Goal: Task Accomplishment & Management: Complete application form

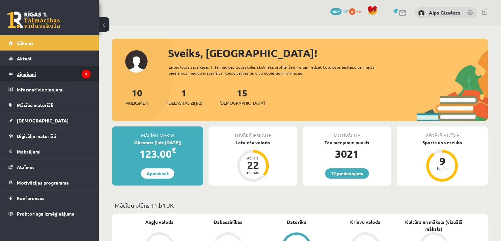
click at [32, 73] on legend "Ziņojumi 1" at bounding box center [54, 73] width 74 height 15
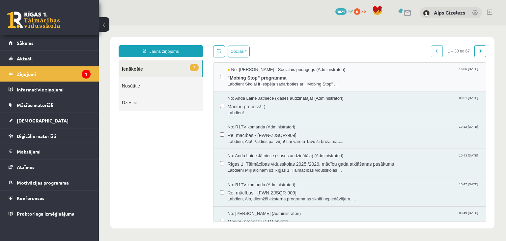
click at [268, 81] on span "Labdien! Skolai ir iespēja sadarboties ar "Mobing Stop" ..." at bounding box center [354, 84] width 252 height 6
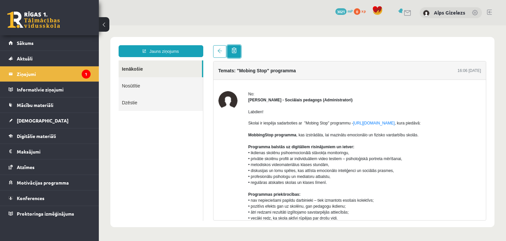
click at [232, 51] on span at bounding box center [234, 50] width 5 height 6
click at [28, 74] on legend "Ziņojumi 1" at bounding box center [54, 73] width 74 height 15
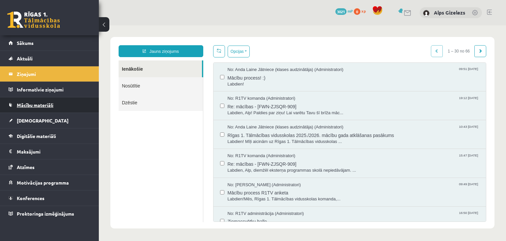
click at [46, 102] on span "Mācību materiāli" at bounding box center [35, 105] width 37 height 6
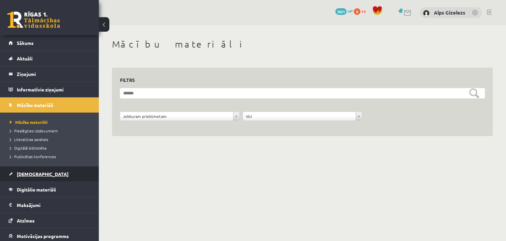
click at [26, 173] on span "[DEMOGRAPHIC_DATA]" at bounding box center [43, 174] width 52 height 6
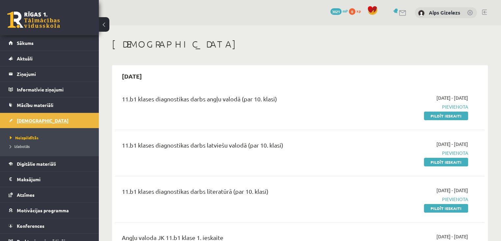
scroll to position [7, 0]
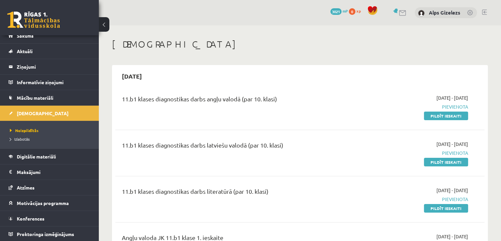
click at [439, 114] on link "Pildīt ieskaiti" at bounding box center [446, 115] width 44 height 9
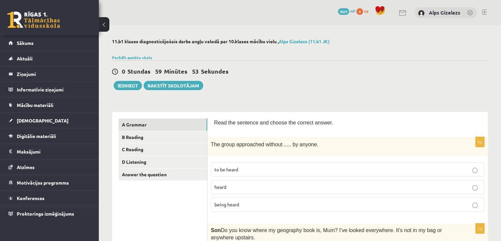
click at [313, 80] on div "0 Stundas 59 Minūtes 53 Sekundes Iesniegt Rakstīt skolotājam" at bounding box center [300, 75] width 376 height 30
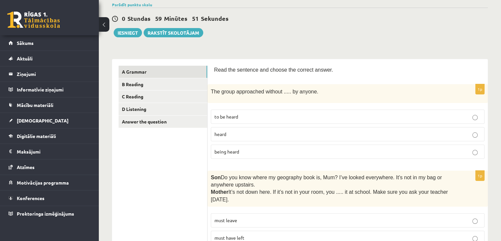
scroll to position [66, 0]
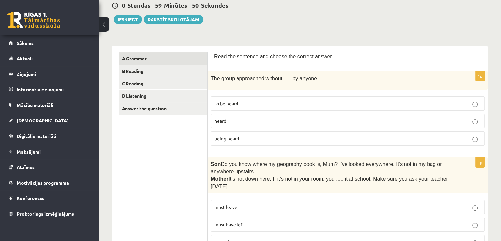
click at [240, 135] on p "being heard" at bounding box center [348, 138] width 267 height 7
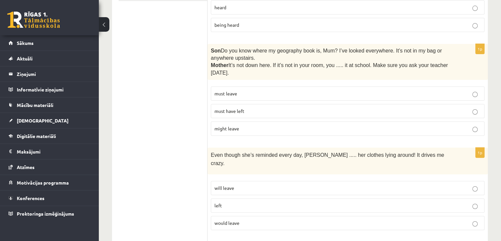
scroll to position [184, 0]
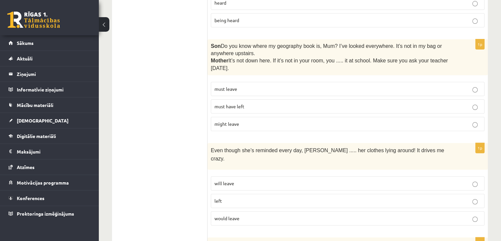
click at [226, 103] on span "must have left" at bounding box center [230, 106] width 30 height 6
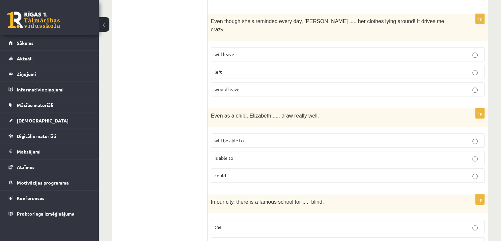
scroll to position [317, 0]
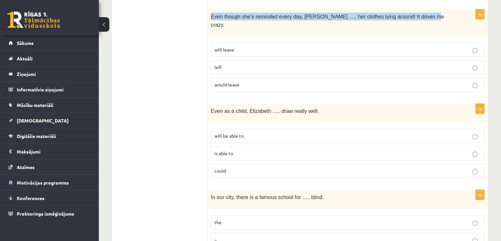
drag, startPoint x: 211, startPoint y: 15, endPoint x: 411, endPoint y: 21, distance: 200.1
click at [411, 21] on div "Even though she’s reminded every day, Cathy ..... her clothes lying around! It …" at bounding box center [348, 22] width 280 height 27
copy span "Even though she’s reminded every day, Cathy ..... her clothes lying around! It …"
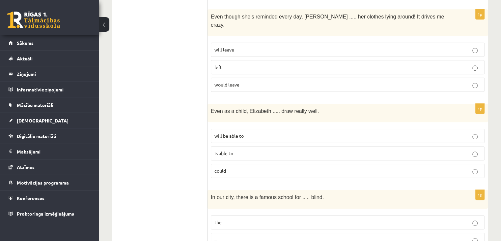
click at [234, 46] on p "will leave" at bounding box center [348, 49] width 267 height 7
click at [226, 167] on p "could" at bounding box center [348, 170] width 267 height 7
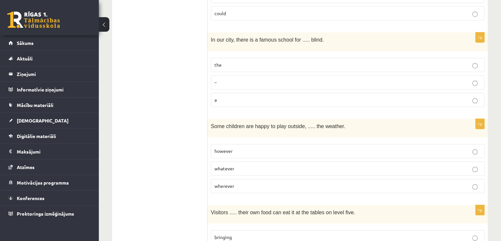
scroll to position [475, 0]
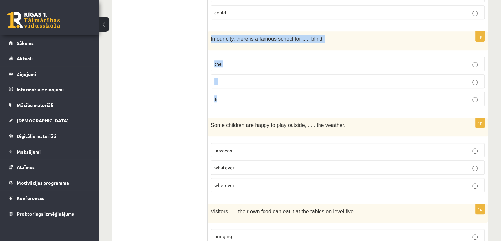
drag, startPoint x: 210, startPoint y: 26, endPoint x: 234, endPoint y: 84, distance: 63.6
click at [234, 84] on div "1p In our city, there is a famous school for ..... blind. the – a" at bounding box center [348, 70] width 280 height 79
copy div "In our city, there is a famous school for ..... blind. the – a"
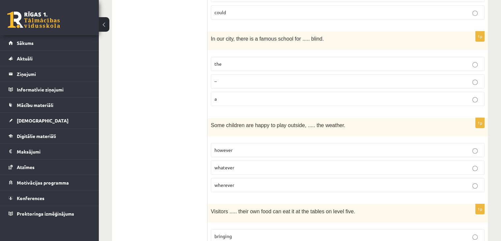
click at [228, 164] on span "whatever" at bounding box center [225, 167] width 20 height 6
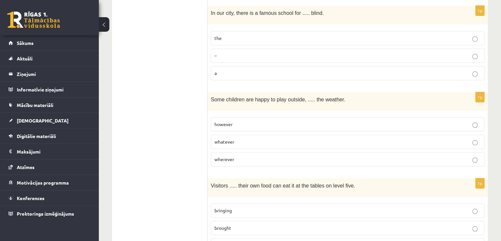
scroll to position [502, 0]
click at [225, 224] on span "brought" at bounding box center [223, 227] width 17 height 6
click at [235, 206] on p "bringing" at bounding box center [348, 209] width 267 height 7
click at [468, 34] on p "the" at bounding box center [348, 37] width 267 height 7
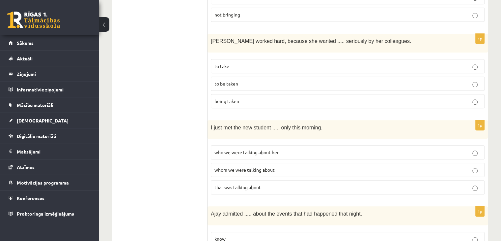
scroll to position [734, 0]
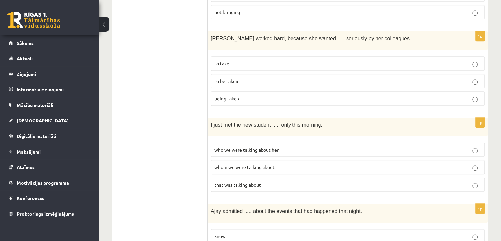
click at [231, 78] on span "to be taken" at bounding box center [227, 81] width 24 height 6
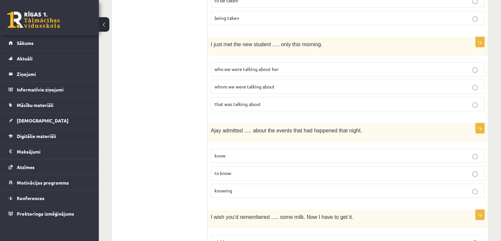
scroll to position [819, 0]
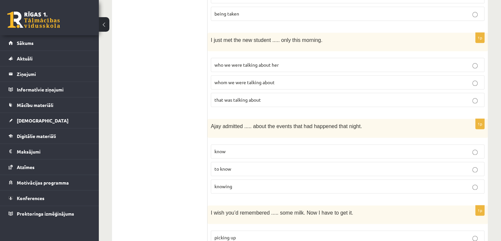
click at [241, 79] on span "whom we were talking about" at bounding box center [245, 82] width 60 height 6
click at [380, 183] on p "knowing" at bounding box center [348, 186] width 267 height 7
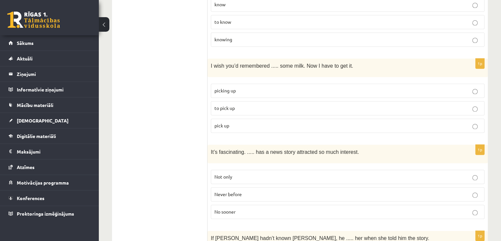
scroll to position [979, 0]
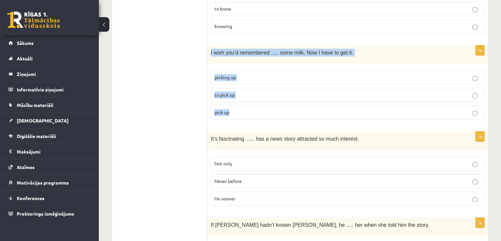
drag, startPoint x: 210, startPoint y: 33, endPoint x: 244, endPoint y: 93, distance: 68.7
click at [244, 93] on div "1p I wish you’d remembered ..... some milk. Now I have to get it. picking up to…" at bounding box center [348, 84] width 280 height 79
copy div "I wish you’d remembered ..... some milk. Now I have to get it. picking up to pi…"
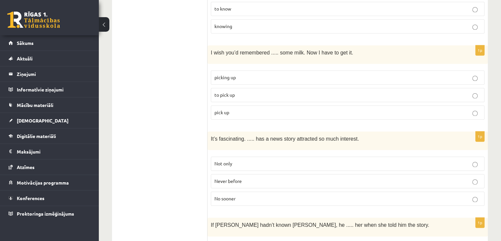
click at [142, 102] on ul "A Grammar B Reading C Reading D Listening Answer the question" at bounding box center [163, 41] width 89 height 1803
click at [148, 97] on ul "A Grammar B Reading C Reading D Listening Answer the question" at bounding box center [163, 41] width 89 height 1803
click at [224, 178] on span "Never before" at bounding box center [228, 181] width 27 height 6
click at [233, 92] on span "to pick up" at bounding box center [225, 95] width 20 height 6
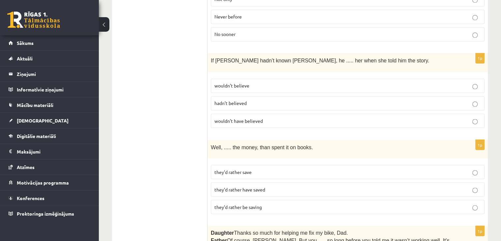
scroll to position [1145, 0]
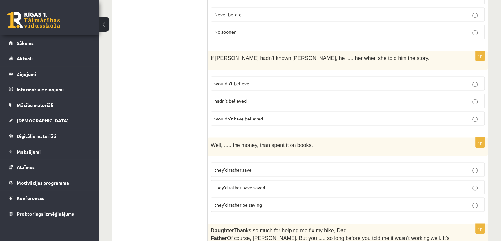
click at [245, 80] on span "wouldn’t believe" at bounding box center [232, 83] width 35 height 6
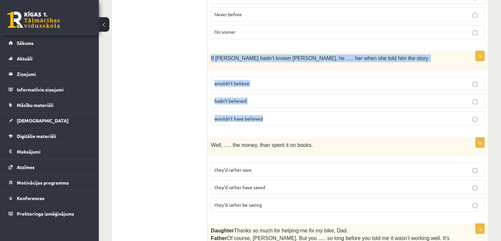
drag, startPoint x: 211, startPoint y: 39, endPoint x: 275, endPoint y: 94, distance: 85.3
click at [275, 94] on div "1p If Tom hadn’t known Mariam, he ..... her when she told him the story. wouldn…" at bounding box center [348, 90] width 280 height 79
copy div "If Tom hadn’t known Mariam, he ..... her when she told him the story. wouldn’t …"
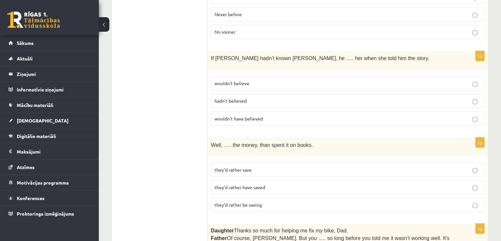
click at [239, 111] on label "wouldn’t have believed" at bounding box center [348, 118] width 274 height 14
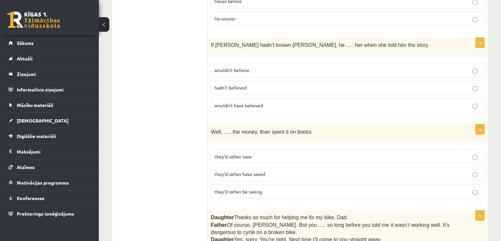
click at [226, 153] on span "they’d rather save" at bounding box center [233, 156] width 37 height 6
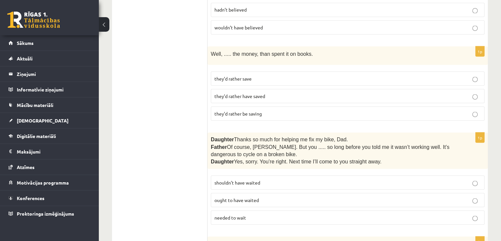
scroll to position [1250, 0]
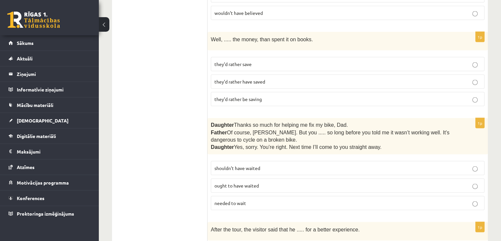
click at [228, 78] on span "they’d rather have saved" at bounding box center [240, 81] width 51 height 6
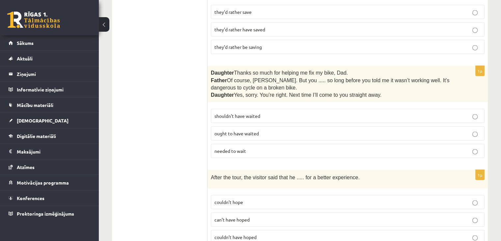
scroll to position [1303, 0]
click at [233, 112] on span "shouldn’t have waited" at bounding box center [238, 115] width 46 height 6
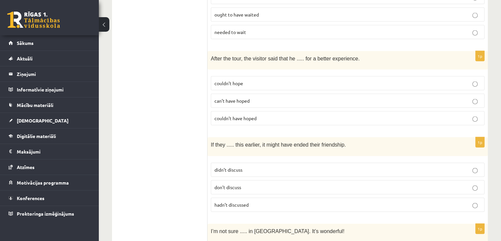
scroll to position [1422, 0]
click at [218, 114] on span "couldn’t have hoped" at bounding box center [236, 117] width 42 height 6
click at [234, 200] on span "hadn’t discussed" at bounding box center [232, 203] width 34 height 6
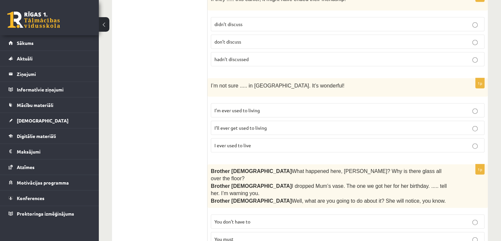
scroll to position [1567, 0]
click at [253, 124] on span "I’ll ever get used to living" at bounding box center [241, 127] width 52 height 6
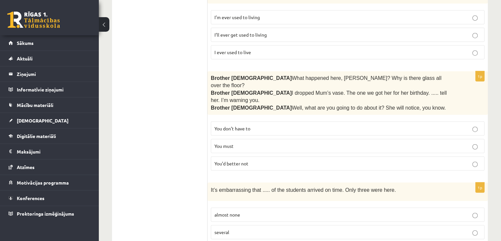
scroll to position [1659, 0]
click at [236, 160] on span "You’d better not" at bounding box center [232, 163] width 34 height 6
click at [223, 207] on label "almost none" at bounding box center [348, 214] width 274 height 14
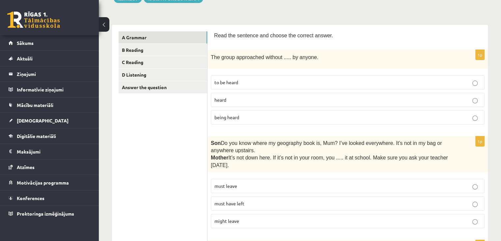
scroll to position [0, 0]
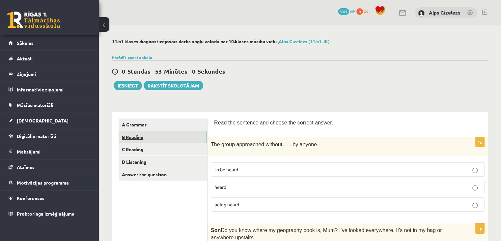
click at [148, 136] on link "B Reading" at bounding box center [163, 137] width 89 height 12
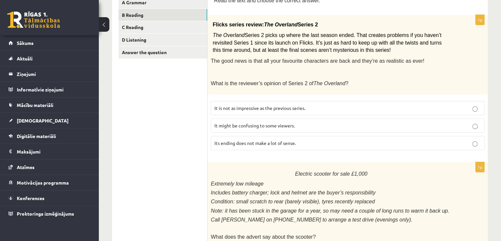
scroll to position [145, 0]
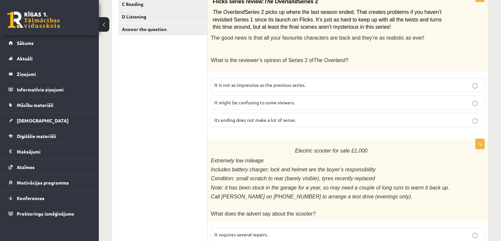
click at [252, 99] on p "It might be confusing to some viewers." at bounding box center [348, 102] width 267 height 7
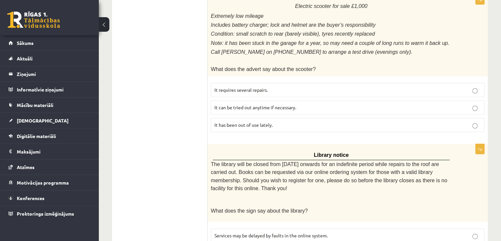
scroll to position [290, 0]
click at [246, 100] on label "It can be tried out anytime if necessary." at bounding box center [348, 107] width 274 height 14
click at [237, 121] on span "It has been out of use lately." at bounding box center [244, 124] width 58 height 6
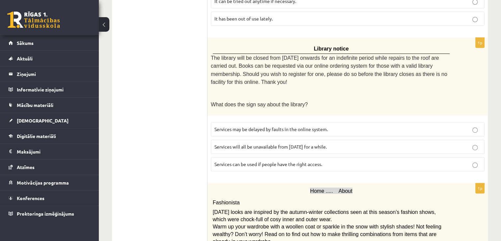
scroll to position [409, 0]
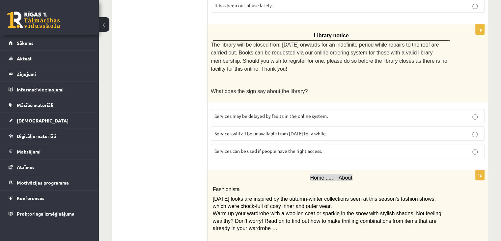
click at [249, 148] on span "Services can be used if people have the right access." at bounding box center [269, 151] width 108 height 6
click at [149, 200] on ul "A Grammar B Reading C Reading D Listening Answer the question" at bounding box center [163, 164] width 89 height 908
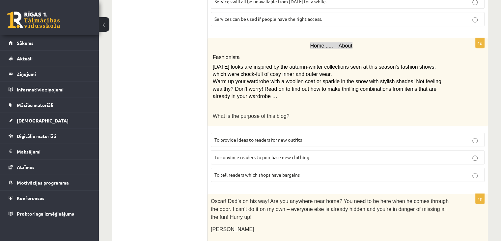
scroll to position [554, 0]
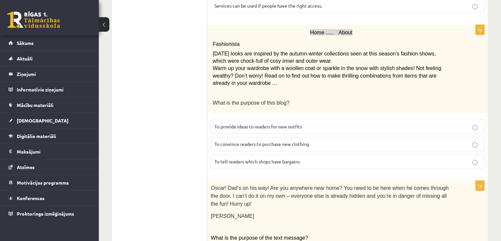
click at [274, 123] on p "To provide ideas to readers for new outfits" at bounding box center [348, 126] width 267 height 7
click at [163, 145] on ul "A Grammar B Reading C Reading D Listening Answer the question" at bounding box center [163, 19] width 89 height 908
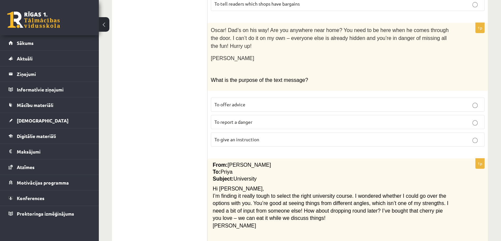
scroll to position [712, 0]
click at [225, 135] on span "To give an instruction" at bounding box center [237, 138] width 45 height 6
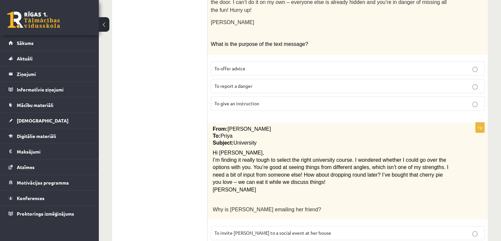
scroll to position [775, 0]
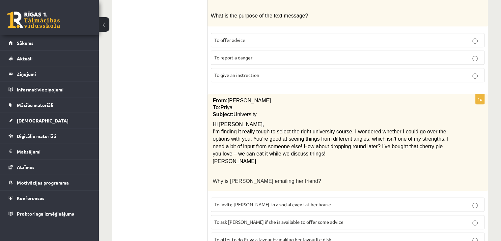
click at [225, 218] on span "To ask Priya if she is available to offer some advice" at bounding box center [279, 221] width 129 height 6
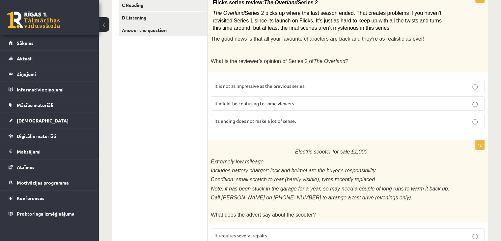
scroll to position [0, 0]
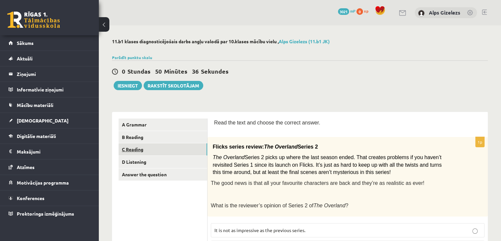
click at [145, 148] on link "C Reading" at bounding box center [163, 149] width 89 height 12
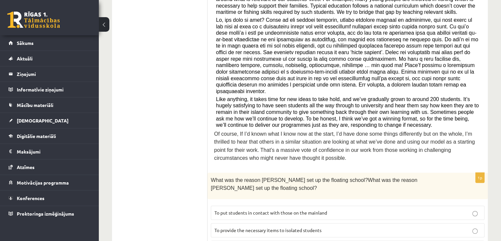
scroll to position [224, 0]
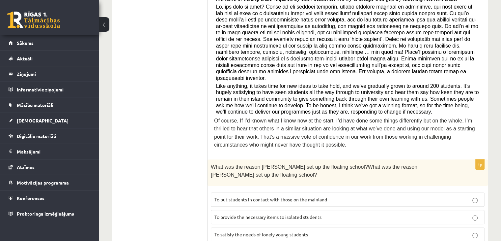
click at [230, 231] on span "To satisfy the needs of lonely young students" at bounding box center [262, 234] width 94 height 6
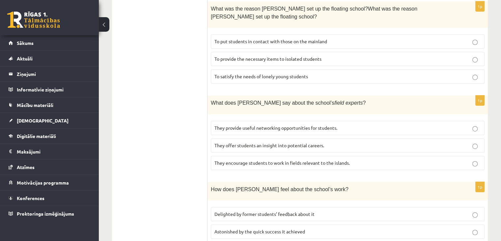
scroll to position [382, 0]
click at [242, 142] on span "They offer students an insight into potential careers." at bounding box center [270, 145] width 110 height 6
click at [161, 160] on ul "A Grammar B Reading C Reading D Listening Answer the question" at bounding box center [163, 127] width 89 height 783
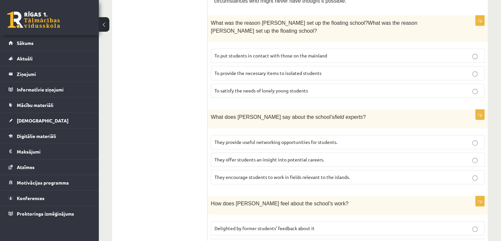
scroll to position [369, 0]
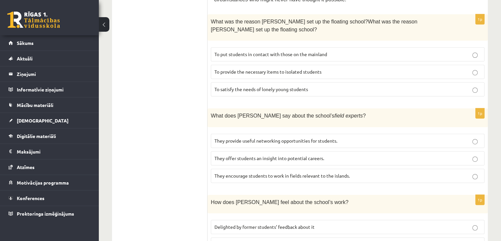
click at [232, 219] on label "Delighted by former students’ feedback about it" at bounding box center [348, 226] width 274 height 14
click at [142, 213] on ul "A Grammar B Reading C Reading D Listening Answer the question" at bounding box center [163, 140] width 89 height 783
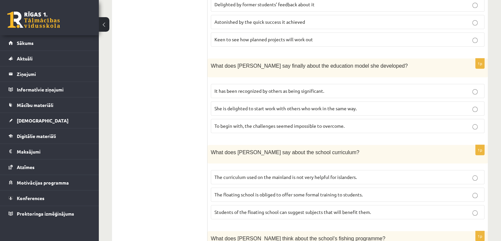
scroll to position [593, 0]
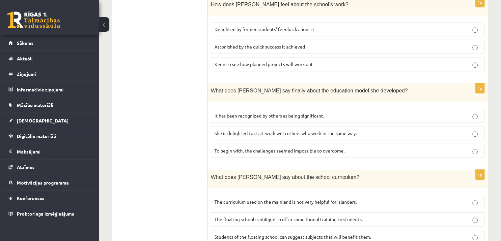
scroll to position [567, 0]
click at [262, 112] on p "It has been recognized by others as being significant." at bounding box center [348, 115] width 267 height 7
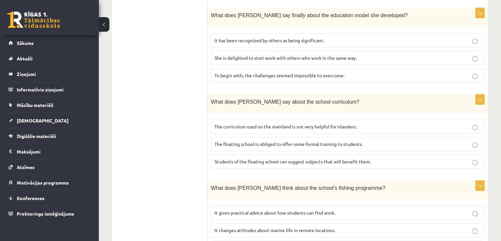
scroll to position [656, 0]
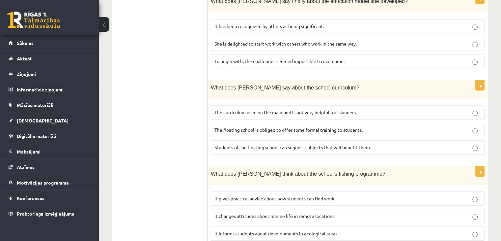
click at [250, 109] on span "The curriculum used on the mainland is not very helpful for islanders." at bounding box center [286, 112] width 142 height 6
click at [265, 212] on p "It changes attitudes about marine life in remote locations." at bounding box center [348, 215] width 267 height 7
click at [219, 230] on span "It informs students about developments in ecological areas." at bounding box center [277, 233] width 124 height 6
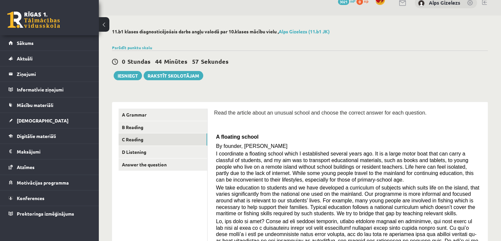
scroll to position [0, 0]
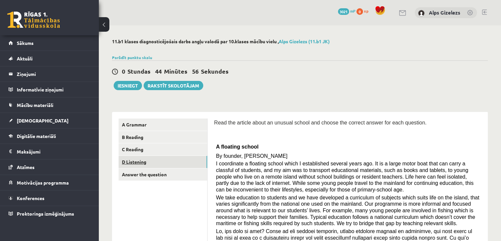
click at [138, 158] on link "D Listening" at bounding box center [163, 162] width 89 height 12
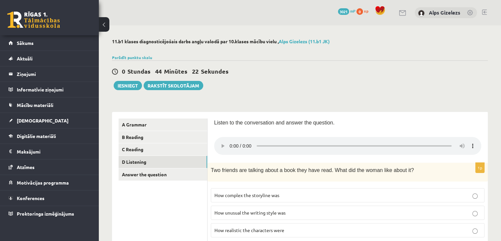
click at [337, 68] on div "0 Stundas 44 Minūtes 22 Sekundes" at bounding box center [300, 71] width 376 height 9
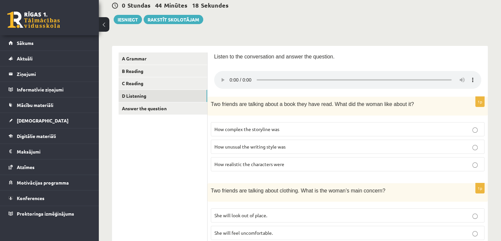
scroll to position [79, 0]
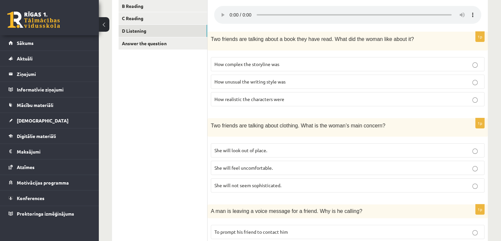
scroll to position [132, 0]
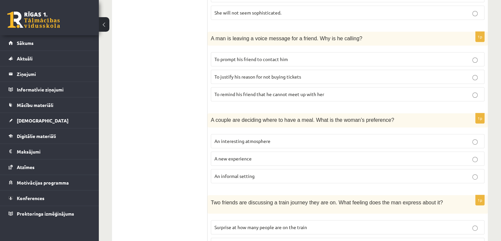
scroll to position [316, 0]
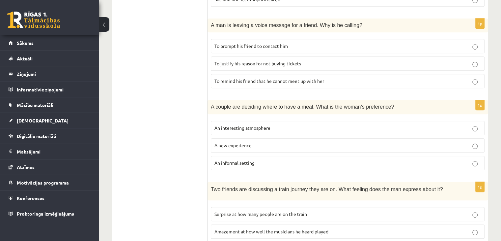
click at [239, 156] on label "An informal setting" at bounding box center [348, 163] width 274 height 14
click at [153, 174] on ul "A Grammar B Reading C Reading D Listening Answer the question" at bounding box center [163, 74] width 89 height 545
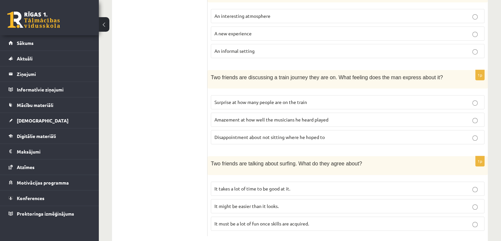
scroll to position [438, 0]
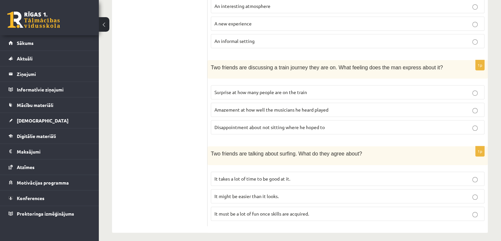
click at [270, 178] on label "It takes a lot of time to be good at it." at bounding box center [348, 178] width 274 height 14
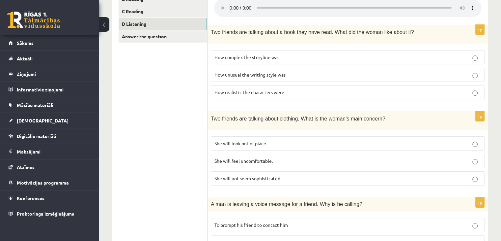
scroll to position [138, 0]
click at [273, 88] on span "How realistic the characters were" at bounding box center [250, 91] width 70 height 6
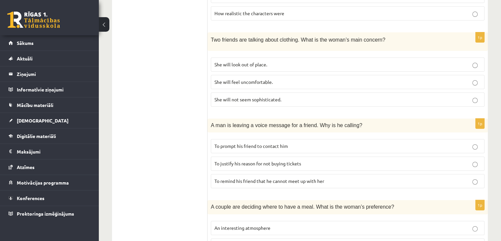
scroll to position [217, 0]
click at [247, 61] on span "She will look out of place." at bounding box center [241, 63] width 53 height 6
drag, startPoint x: 503, startPoint y: 124, endPoint x: 498, endPoint y: 32, distance: 92.1
click at [498, 32] on div "11.b1 klases diagnosticējošais darbs angļu valodā par 10.klases mācību vielu , …" at bounding box center [300, 137] width 402 height 658
drag, startPoint x: 505, startPoint y: 152, endPoint x: 168, endPoint y: 165, distance: 337.0
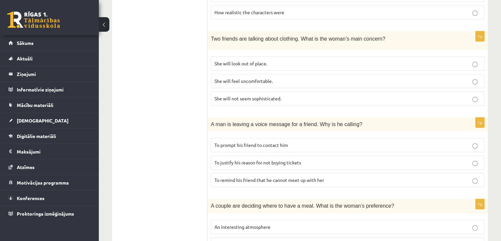
click at [168, 165] on ul "A Grammar B Reading C Reading D Listening Answer the question" at bounding box center [163, 173] width 89 height 545
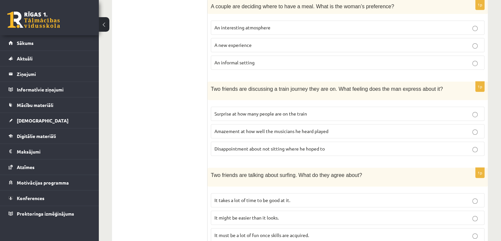
scroll to position [438, 0]
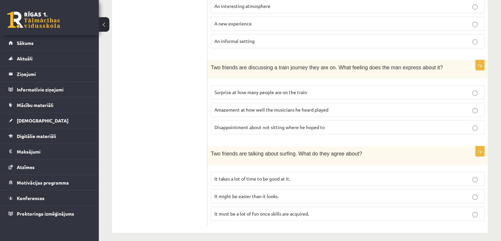
click at [239, 89] on span "Surprise at how many people are on the train" at bounding box center [261, 92] width 93 height 6
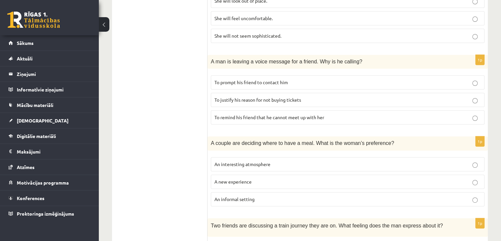
scroll to position [281, 0]
click at [294, 78] on p "To prompt his friend to contact him" at bounding box center [348, 81] width 267 height 7
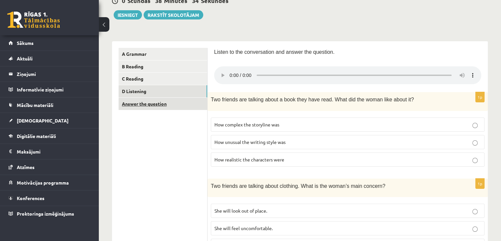
click at [158, 104] on link "Answer the question" at bounding box center [163, 104] width 89 height 12
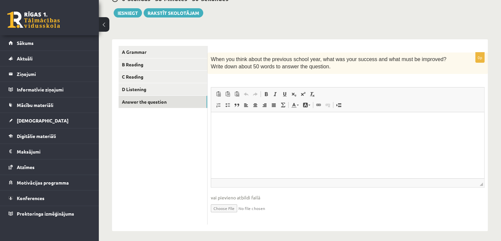
scroll to position [76, 0]
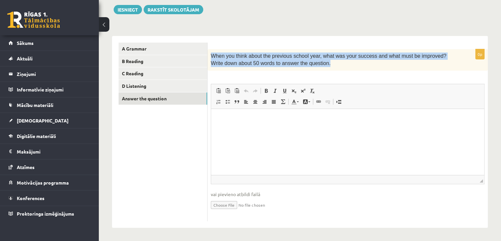
drag, startPoint x: 211, startPoint y: 55, endPoint x: 313, endPoint y: 66, distance: 103.0
click at [313, 66] on p "When you think about the previous school year, what was your success and what m…" at bounding box center [331, 59] width 241 height 15
copy span "When you think about the previous school year, what was your success and what m…"
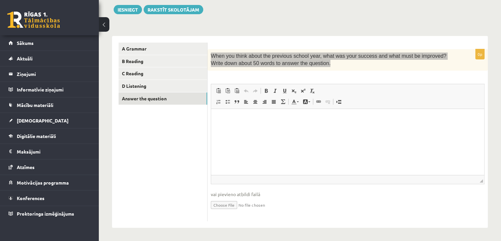
click at [282, 129] on html at bounding box center [347, 118] width 273 height 20
click at [334, 129] on html at bounding box center [347, 118] width 273 height 20
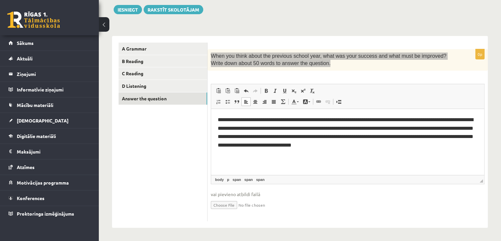
click at [447, 137] on span "**********" at bounding box center [346, 132] width 256 height 30
click at [432, 137] on span "**********" at bounding box center [346, 132] width 256 height 30
click at [286, 138] on span "**********" at bounding box center [347, 128] width 258 height 22
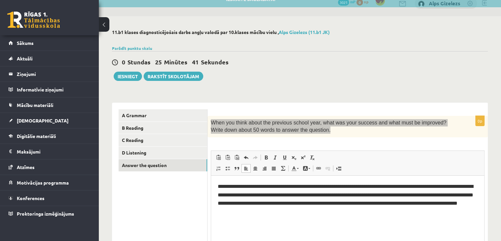
scroll to position [0, 0]
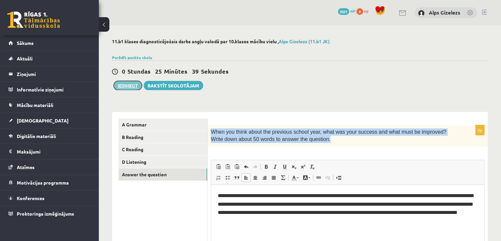
click at [134, 86] on button "Iesniegt" at bounding box center [128, 85] width 28 height 9
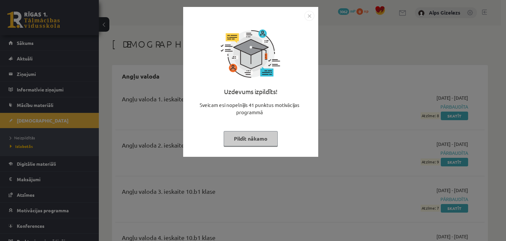
click at [251, 137] on button "Pildīt nākamo" at bounding box center [251, 138] width 54 height 15
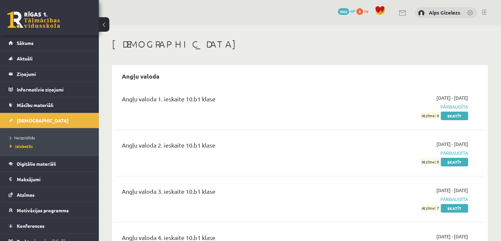
click at [30, 122] on span "[DEMOGRAPHIC_DATA]" at bounding box center [43, 120] width 52 height 6
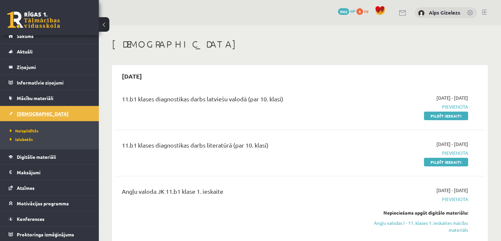
scroll to position [7, 0]
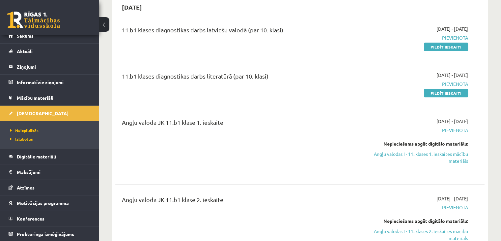
scroll to position [92, 0]
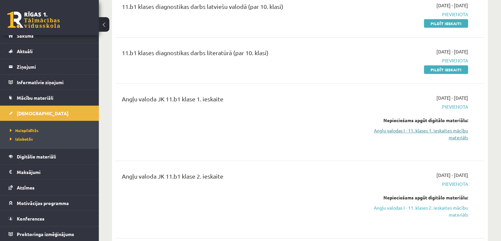
click at [451, 129] on link "Angļu valodas I - 11. klases 1. ieskaites mācību materiāls" at bounding box center [413, 134] width 109 height 14
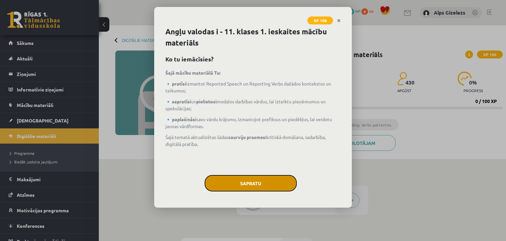
click at [222, 179] on button "Sapratu" at bounding box center [251, 183] width 92 height 16
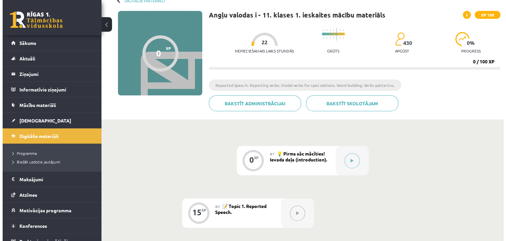
scroll to position [53, 0]
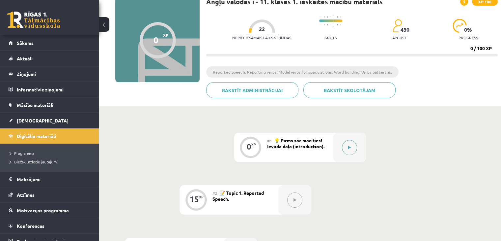
click at [350, 144] on button at bounding box center [349, 147] width 15 height 15
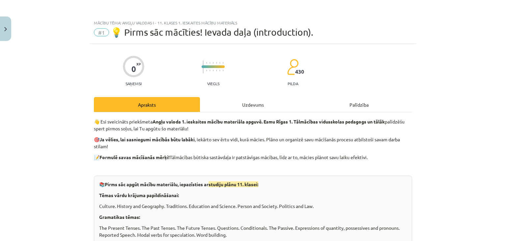
click at [305, 130] on p "👋 Esi sveicināts priekšmeta Angļu valoda 1. ieskaites mācību materiāla apguvē. …" at bounding box center [253, 125] width 318 height 14
click at [301, 171] on p at bounding box center [253, 167] width 318 height 7
click at [45, 200] on div "Mācību tēma: Angļu valodas i - 11. klases 1. ieskaites mācību materiāls #1 💡 Pi…" at bounding box center [253, 120] width 506 height 241
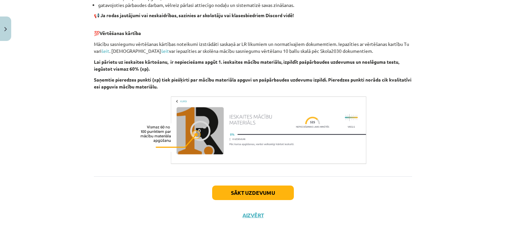
scroll to position [452, 0]
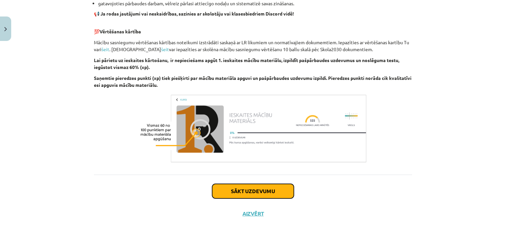
click at [256, 192] on button "Sākt uzdevumu" at bounding box center [253, 191] width 82 height 14
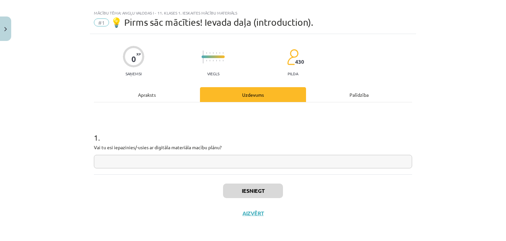
scroll to position [10, 0]
click at [227, 155] on input "text" at bounding box center [253, 162] width 318 height 14
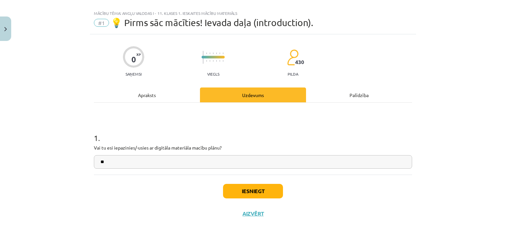
type input "**"
click at [257, 188] on button "Iesniegt" at bounding box center [253, 191] width 60 height 14
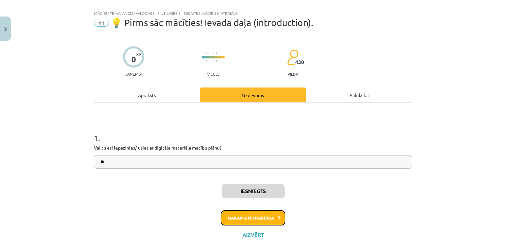
click at [248, 214] on button "Nākamā nodarbība" at bounding box center [253, 217] width 65 height 15
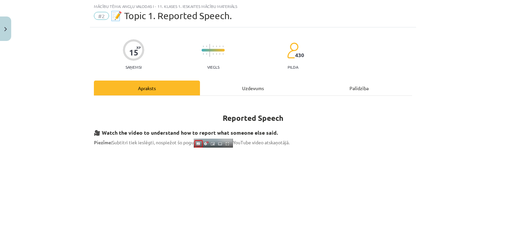
click at [63, 163] on div "Mācību tēma: Angļu valodas i - 11. klases 1. ieskaites mācību materiāls #2 📝 To…" at bounding box center [253, 120] width 506 height 241
click at [54, 143] on div "Mācību tēma: Angļu valodas i - 11. klases 1. ieskaites mācību materiāls #2 📝 To…" at bounding box center [253, 120] width 506 height 241
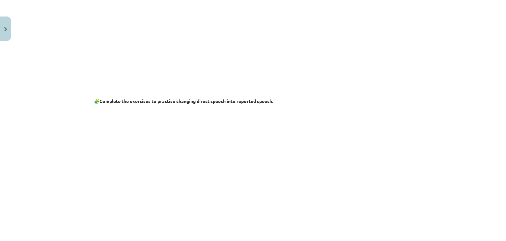
scroll to position [256, 0]
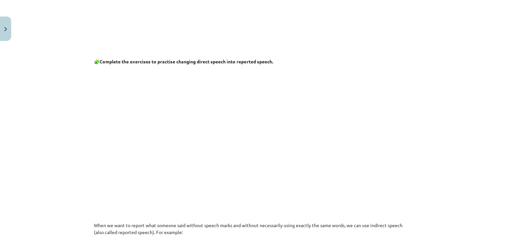
click at [384, 128] on p at bounding box center [253, 132] width 318 height 127
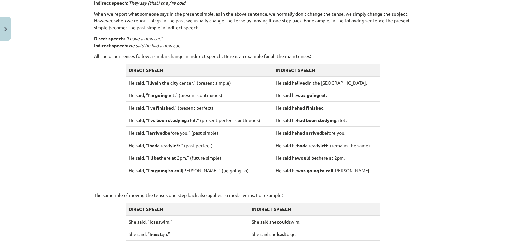
scroll to position [506, 0]
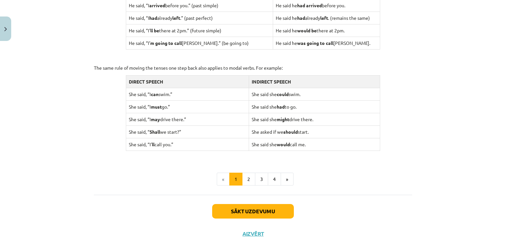
scroll to position [648, 0]
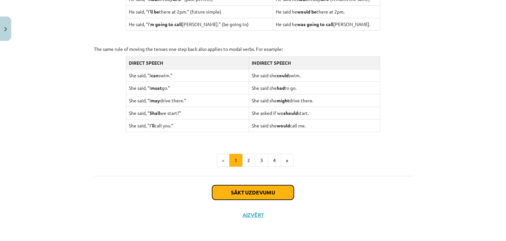
click at [260, 193] on button "Sākt uzdevumu" at bounding box center [253, 192] width 82 height 14
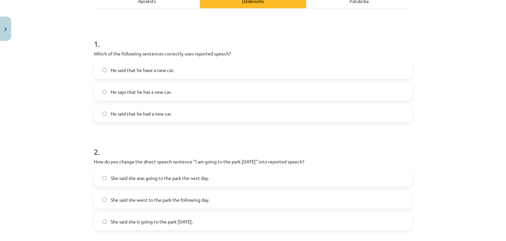
scroll to position [116, 0]
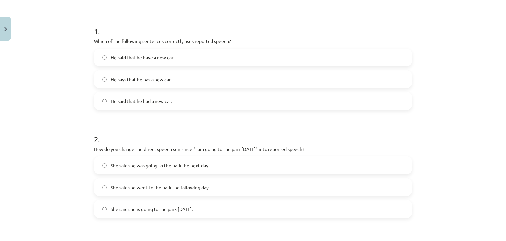
click at [122, 98] on span "He said that he had a new car." at bounding box center [141, 101] width 61 height 7
click at [50, 127] on div "Mācību tēma: Angļu valodas i - 11. klases 1. ieskaites mācību materiāls #2 📝 To…" at bounding box center [253, 120] width 506 height 241
click at [43, 127] on div "Mācību tēma: Angļu valodas i - 11. klases 1. ieskaites mācību materiāls #2 📝 To…" at bounding box center [253, 120] width 506 height 241
click at [103, 82] on label "He says that he has a new car." at bounding box center [253, 79] width 317 height 16
click at [104, 95] on label "He said that he had a new car." at bounding box center [253, 101] width 317 height 16
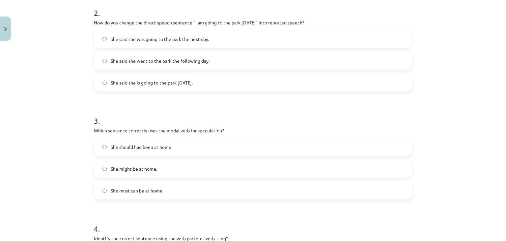
scroll to position [245, 0]
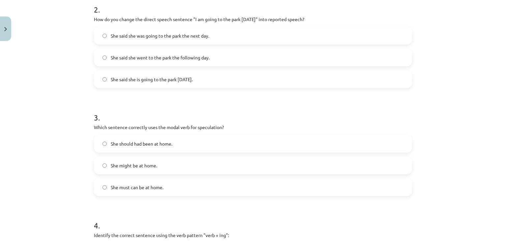
click at [161, 43] on label "She said she was going to the park the next day." at bounding box center [253, 35] width 317 height 16
click at [41, 133] on div "Mācību tēma: Angļu valodas i - 11. klases 1. ieskaites mācību materiāls #2 📝 To…" at bounding box center [253, 120] width 506 height 241
click at [130, 164] on span "She might be at home." at bounding box center [134, 165] width 46 height 7
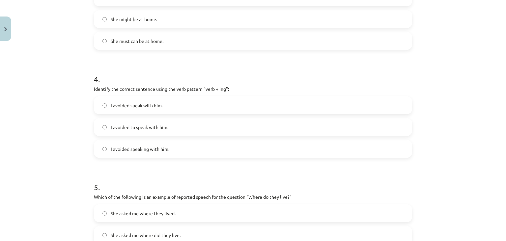
scroll to position [414, 0]
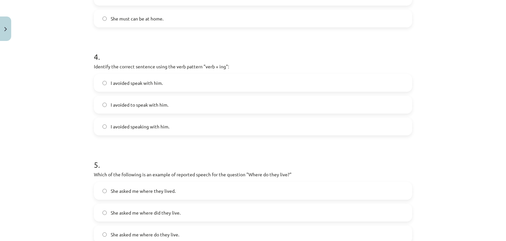
click at [143, 121] on label "I avoided speaking with him." at bounding box center [253, 126] width 317 height 16
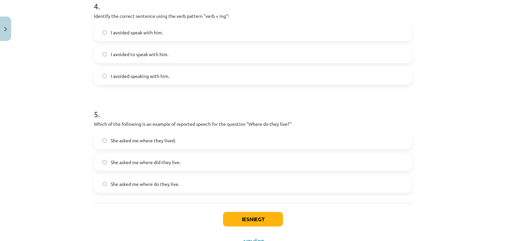
scroll to position [493, 0]
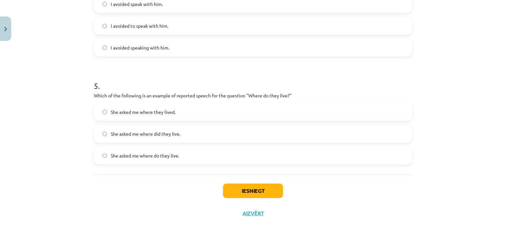
click at [140, 116] on label "She asked me where they lived." at bounding box center [253, 111] width 317 height 16
click at [237, 195] on button "Iesniegt" at bounding box center [253, 190] width 60 height 14
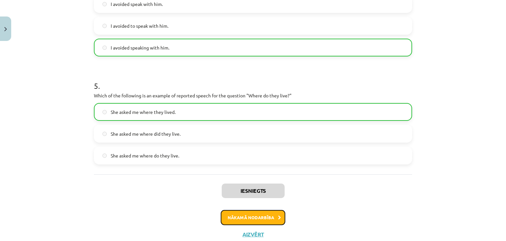
click at [251, 217] on button "Nākamā nodarbība" at bounding box center [253, 217] width 65 height 15
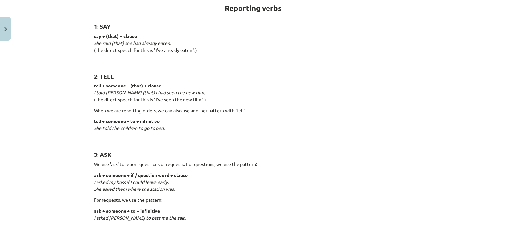
scroll to position [16, 0]
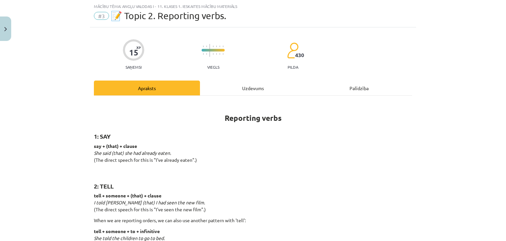
click at [58, 149] on div "Mācību tēma: Angļu valodas i - 11. klases 1. ieskaites mācību materiāls #3 📝 To…" at bounding box center [253, 120] width 506 height 241
click at [45, 128] on div "Mācību tēma: Angļu valodas i - 11. klases 1. ieskaites mācību materiāls #3 📝 To…" at bounding box center [253, 120] width 506 height 241
click at [51, 77] on div "Mācību tēma: Angļu valodas i - 11. klases 1. ieskaites mācību materiāls #3 📝 To…" at bounding box center [253, 120] width 506 height 241
click at [424, 116] on div "Mācību tēma: Angļu valodas i - 11. klases 1. ieskaites mācību materiāls #3 📝 To…" at bounding box center [253, 120] width 506 height 241
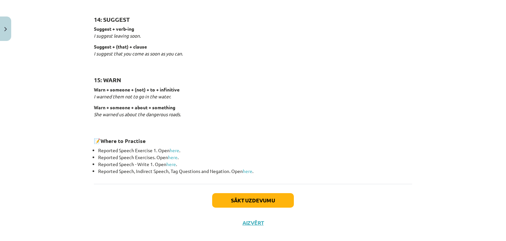
scroll to position [1031, 0]
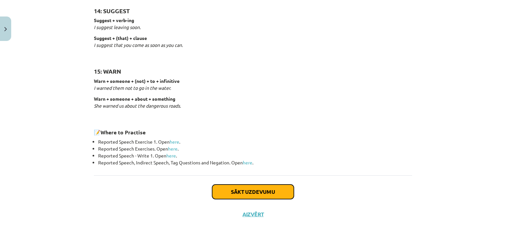
click at [264, 193] on button "Sākt uzdevumu" at bounding box center [253, 191] width 82 height 14
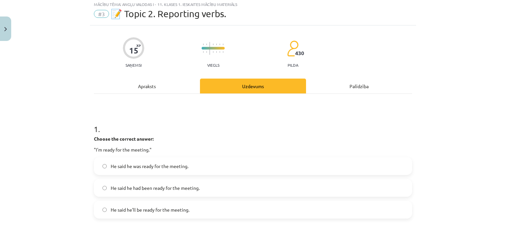
scroll to position [16, 0]
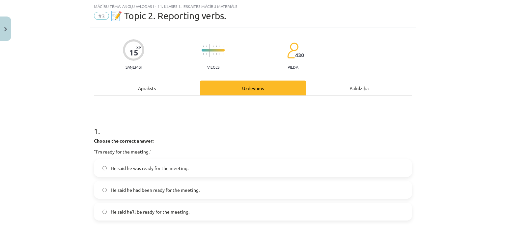
click at [49, 146] on div "Mācību tēma: Angļu valodas i - 11. klases 1. ieskaites mācību materiāls #3 📝 To…" at bounding box center [253, 120] width 506 height 241
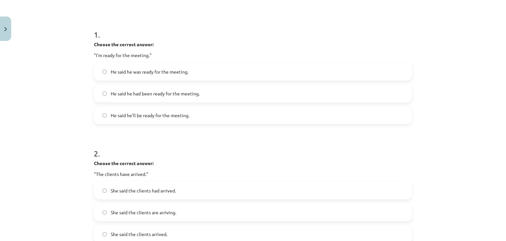
scroll to position [115, 0]
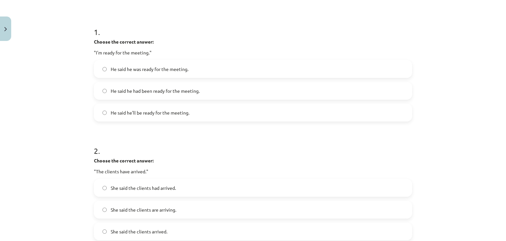
click at [34, 84] on div "Mācību tēma: Angļu valodas i - 11. klases 1. ieskaites mācību materiāls #3 📝 To…" at bounding box center [253, 120] width 506 height 241
click at [131, 69] on span "He said he was ready for the meeting." at bounding box center [150, 69] width 78 height 7
click at [57, 124] on div "Mācību tēma: Angļu valodas i - 11. klases 1. ieskaites mācību materiāls #3 📝 To…" at bounding box center [253, 120] width 506 height 241
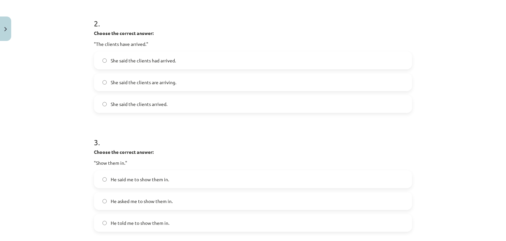
scroll to position [258, 0]
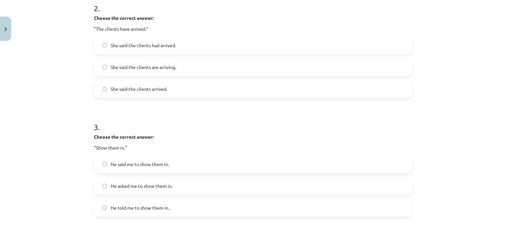
click at [111, 44] on span "She said the clients had arrived." at bounding box center [143, 45] width 65 height 7
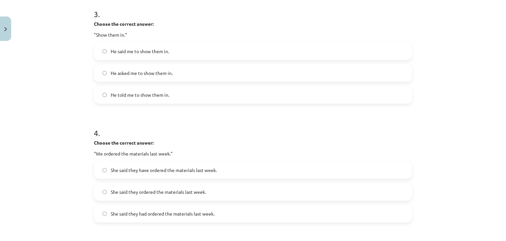
scroll to position [377, 0]
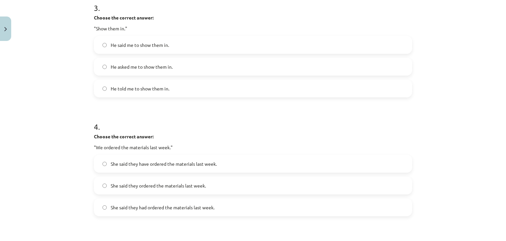
click at [158, 63] on span "He asked me to show them in." at bounding box center [142, 66] width 62 height 7
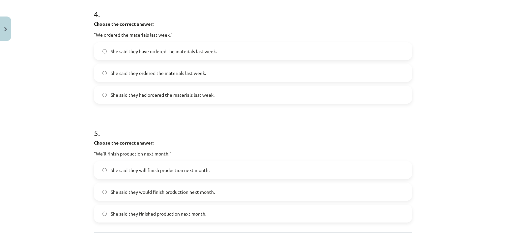
scroll to position [490, 0]
click at [156, 91] on span "She said they had ordered the materials last week." at bounding box center [163, 93] width 104 height 7
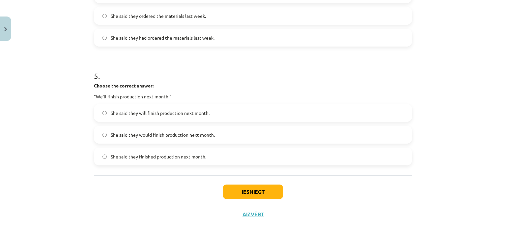
scroll to position [547, 0]
click at [214, 133] on label "She said they would finish production next month." at bounding box center [253, 133] width 317 height 16
click at [252, 189] on button "Iesniegt" at bounding box center [253, 190] width 60 height 14
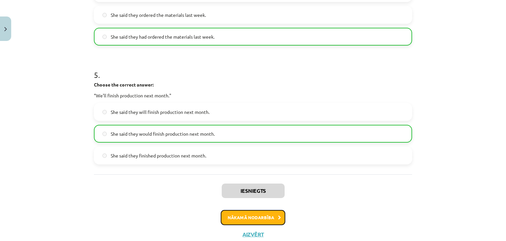
click at [271, 215] on button "Nākamā nodarbība" at bounding box center [253, 217] width 65 height 15
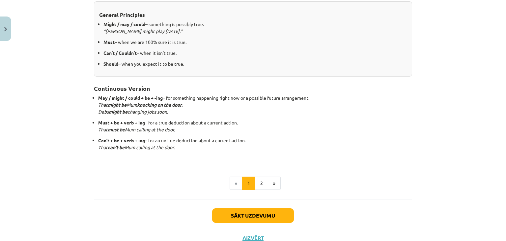
scroll to position [172, 0]
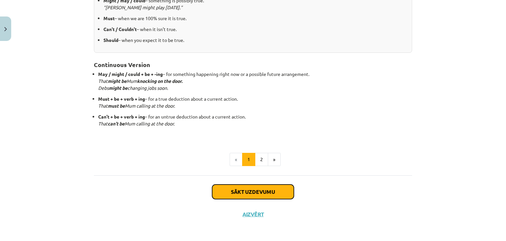
click at [248, 189] on button "Sākt uzdevumu" at bounding box center [253, 191] width 82 height 14
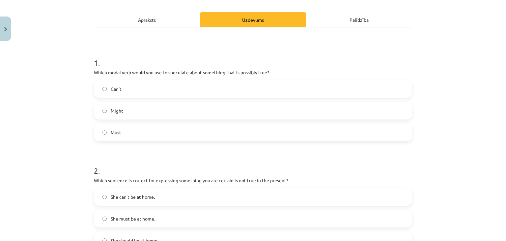
scroll to position [16, 0]
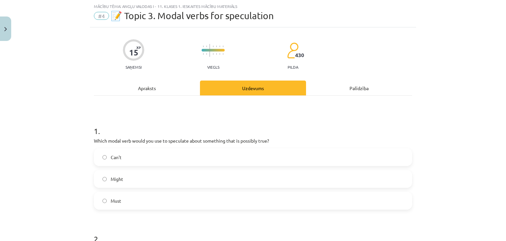
click at [55, 132] on div "Mācību tēma: Angļu valodas i - 11. klases 1. ieskaites mācību materiāls #4 📝 To…" at bounding box center [253, 120] width 506 height 241
click at [44, 134] on div "Mācību tēma: Angļu valodas i - 11. klases 1. ieskaites mācību materiāls #4 📝 To…" at bounding box center [253, 120] width 506 height 241
click at [124, 180] on label "Might" at bounding box center [253, 178] width 317 height 16
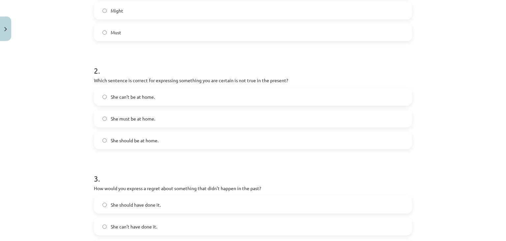
scroll to position [195, 0]
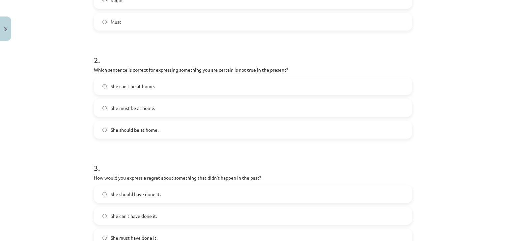
click at [137, 91] on label "She can't be at home." at bounding box center [253, 86] width 317 height 16
click at [15, 173] on div "Mācību tēma: Angļu valodas i - 11. klases 1. ieskaites mācību materiāls #4 📝 To…" at bounding box center [253, 120] width 506 height 241
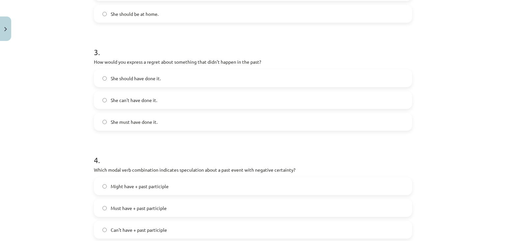
scroll to position [314, 0]
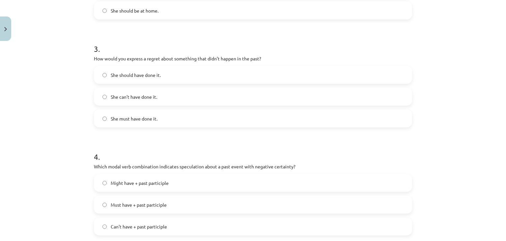
click at [118, 74] on span "She should have done it." at bounding box center [136, 75] width 50 height 7
click at [35, 184] on div "Mācību tēma: Angļu valodas i - 11. klases 1. ieskaites mācību materiāls #4 📝 To…" at bounding box center [253, 120] width 506 height 241
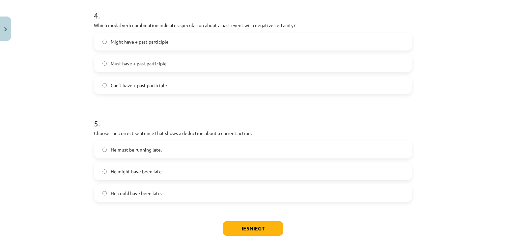
scroll to position [457, 0]
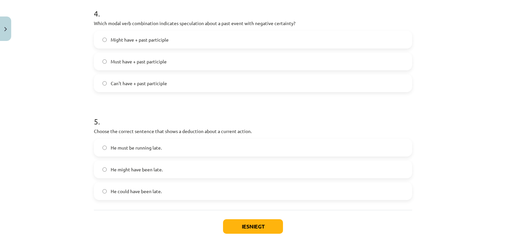
click at [126, 86] on span "Can't have + past participle" at bounding box center [139, 83] width 56 height 7
click at [123, 152] on label "He must be running late." at bounding box center [253, 147] width 317 height 16
drag, startPoint x: 266, startPoint y: 236, endPoint x: 266, endPoint y: 228, distance: 8.6
click at [266, 228] on div "Iesniegt Aizvērt" at bounding box center [253, 233] width 318 height 46
click at [266, 228] on button "Iesniegt" at bounding box center [253, 226] width 60 height 14
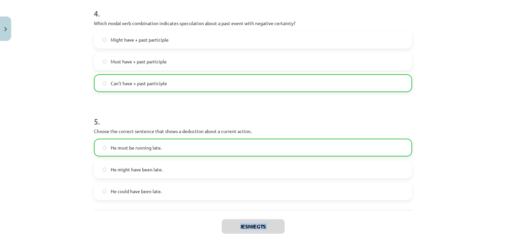
click at [323, 224] on div "Iesniegts Nākamā nodarbība Aizvērt" at bounding box center [253, 243] width 318 height 67
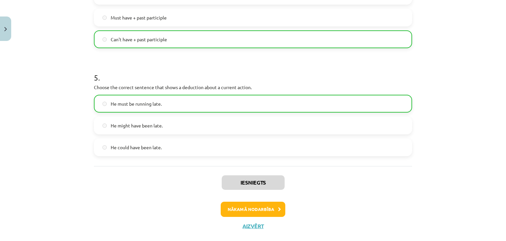
scroll to position [513, 0]
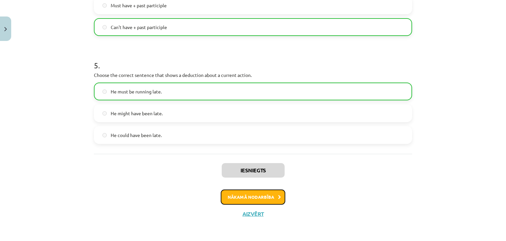
click at [258, 193] on button "Nākamā nodarbība" at bounding box center [253, 196] width 65 height 15
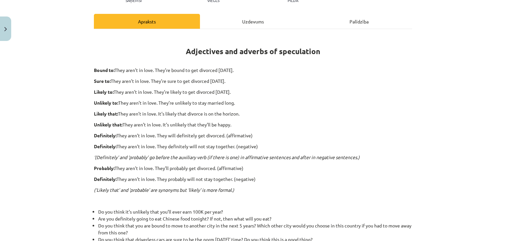
scroll to position [82, 0]
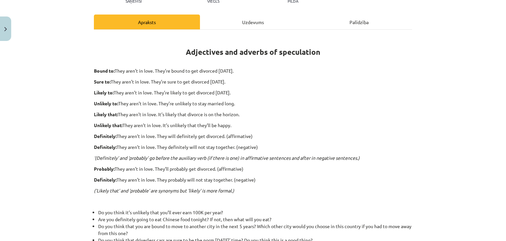
click at [339, 106] on div "Adjectives and adverbs of speculation Bound to: They aren’t in love. They’re bo…" at bounding box center [253, 166] width 318 height 261
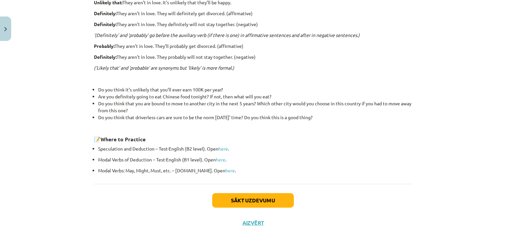
scroll to position [214, 0]
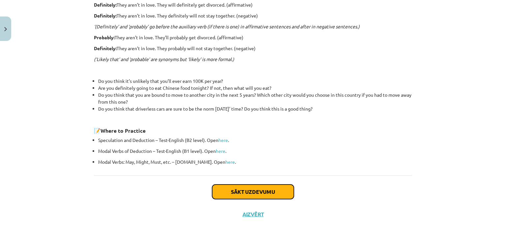
click at [258, 188] on button "Sākt uzdevumu" at bounding box center [253, 191] width 82 height 14
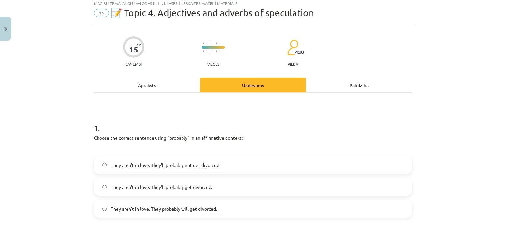
scroll to position [16, 0]
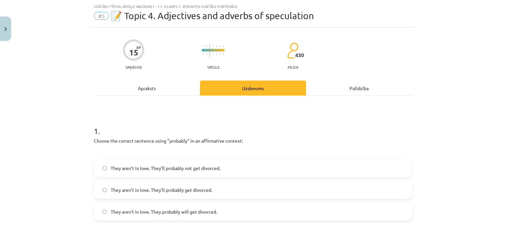
click at [56, 102] on div "Mācību tēma: Angļu valodas i - 11. klases 1. ieskaites mācību materiāls #5 📝 To…" at bounding box center [253, 120] width 506 height 241
click at [17, 129] on div "Mācību tēma: Angļu valodas i - 11. klases 1. ieskaites mācību materiāls #5 📝 To…" at bounding box center [253, 120] width 506 height 241
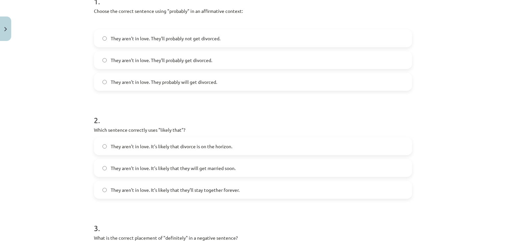
scroll to position [167, 0]
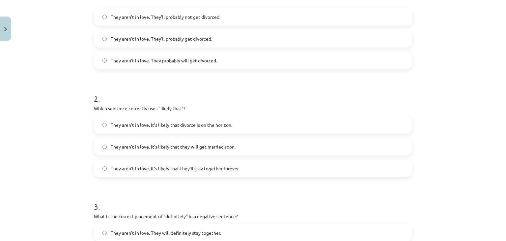
click at [54, 164] on div "Mācību tēma: Angļu valodas i - 11. klases 1. ieskaites mācību materiāls #5 📝 To…" at bounding box center [253, 120] width 506 height 241
click at [143, 122] on span "They aren’t in love. It’s likely that divorce is on the horizon." at bounding box center [172, 124] width 122 height 7
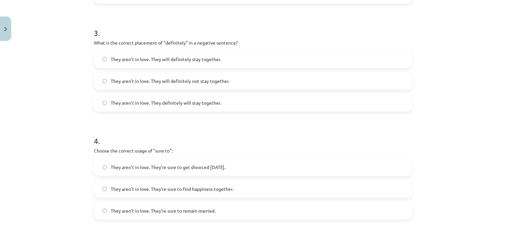
scroll to position [353, 0]
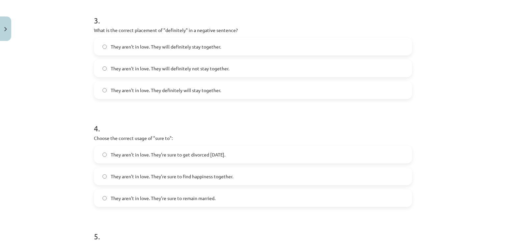
click at [193, 70] on span "They aren’t in love. They will definitely not stay together." at bounding box center [170, 68] width 119 height 7
click at [69, 103] on div "Mācību tēma: Angļu valodas i - 11. klases 1. ieskaites mācību materiāls #5 📝 To…" at bounding box center [253, 120] width 506 height 241
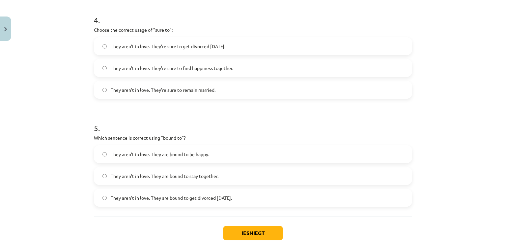
scroll to position [468, 0]
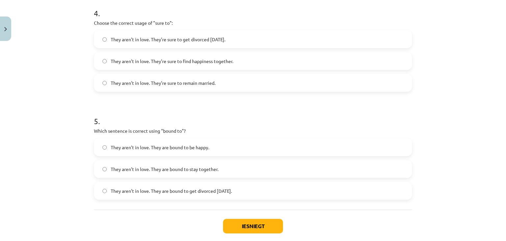
click at [215, 34] on label "They aren’t in love. They’re sure to get divorced [DATE]." at bounding box center [253, 39] width 317 height 16
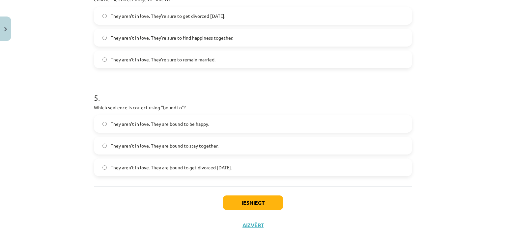
scroll to position [503, 0]
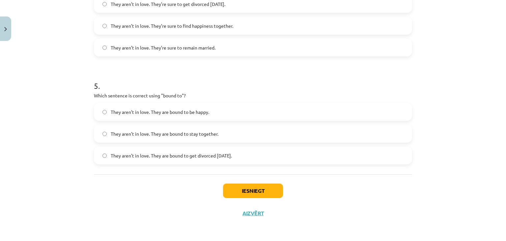
click at [12, 179] on div "Mācību tēma: Angļu valodas i - 11. klases 1. ieskaites mācību materiāls #5 📝 To…" at bounding box center [253, 120] width 506 height 241
click at [199, 156] on span "They aren’t in love. They are bound to get divorced [DATE]." at bounding box center [171, 155] width 121 height 7
click at [272, 194] on button "Iesniegt" at bounding box center [253, 190] width 60 height 14
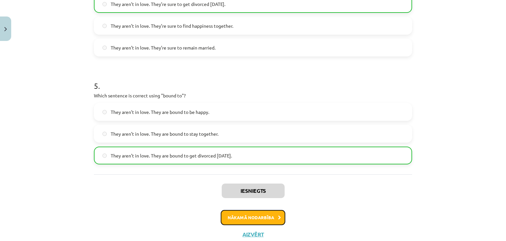
click at [225, 214] on button "Nākamā nodarbība" at bounding box center [253, 217] width 65 height 15
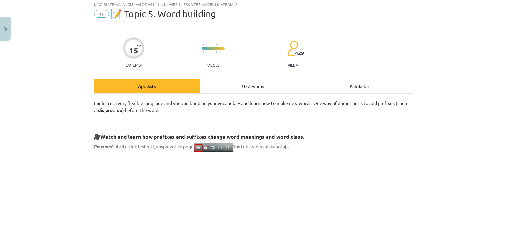
scroll to position [16, 0]
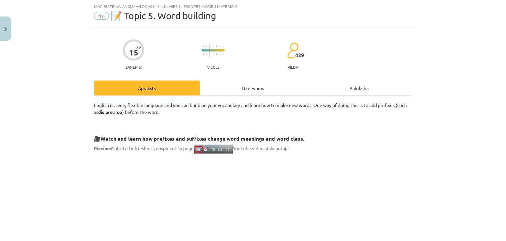
click at [71, 162] on div "Mācību tēma: Angļu valodas i - 11. klases 1. ieskaites mācību materiāls #6 📝 To…" at bounding box center [253, 120] width 506 height 241
click at [60, 111] on div "Mācību tēma: Angļu valodas i - 11. klases 1. ieskaites mācību materiāls #6 📝 To…" at bounding box center [253, 120] width 506 height 241
click at [421, 168] on div "Mācību tēma: Angļu valodas i - 11. klases 1. ieskaites mācību materiāls #6 📝 To…" at bounding box center [253, 120] width 506 height 241
click at [434, 208] on div "Mācību tēma: Angļu valodas i - 11. klases 1. ieskaites mācību materiāls #6 📝 To…" at bounding box center [253, 120] width 506 height 241
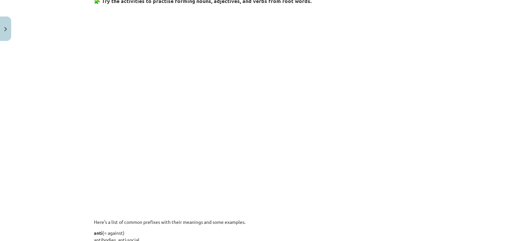
scroll to position [333, 0]
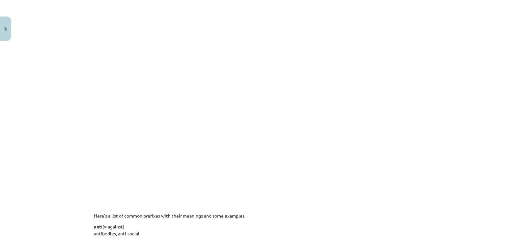
click at [21, 152] on div "Mācību tēma: Angļu valodas i - 11. klases 1. ieskaites mācību materiāls #6 📝 To…" at bounding box center [253, 120] width 506 height 241
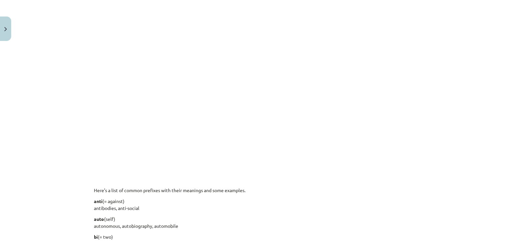
scroll to position [369, 0]
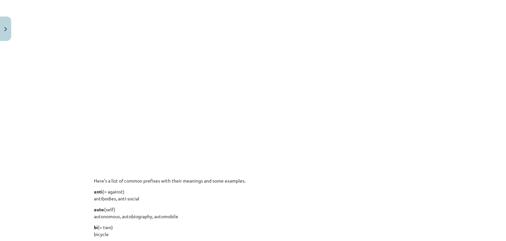
click at [51, 136] on div "Mācību tēma: Angļu valodas i - 11. klases 1. ieskaites mācību materiāls #6 📝 To…" at bounding box center [253, 120] width 506 height 241
click at [54, 109] on div "Mācību tēma: Angļu valodas i - 11. klases 1. ieskaites mācību materiāls #6 📝 To…" at bounding box center [253, 120] width 506 height 241
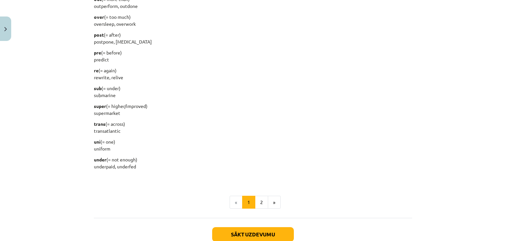
scroll to position [835, 0]
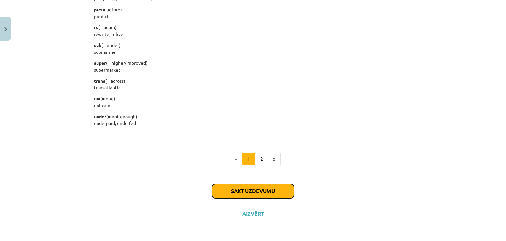
click at [241, 187] on button "Sākt uzdevumu" at bounding box center [253, 191] width 82 height 14
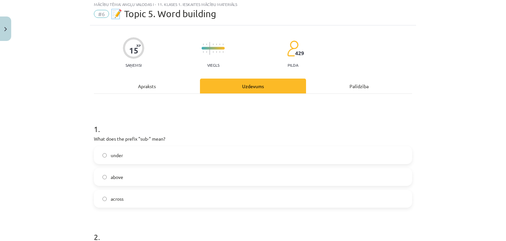
scroll to position [16, 0]
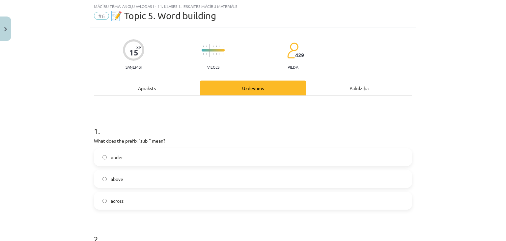
click at [161, 153] on label "under" at bounding box center [253, 157] width 317 height 16
click at [42, 159] on div "Mācību tēma: Angļu valodas i - 11. klases 1. ieskaites mācību materiāls #6 📝 To…" at bounding box center [253, 120] width 506 height 241
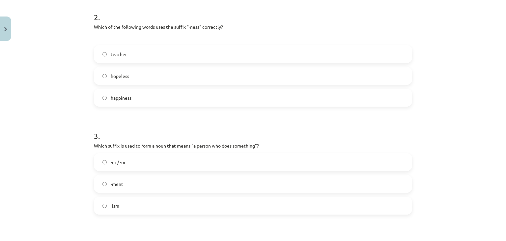
scroll to position [239, 0]
click at [127, 77] on span "hopeless" at bounding box center [120, 75] width 18 height 7
click at [125, 91] on label "happiness" at bounding box center [253, 97] width 317 height 16
click at [12, 168] on div "Mācību tēma: Angļu valodas i - 11. klases 1. ieskaites mācību materiāls #6 📝 To…" at bounding box center [253, 120] width 506 height 241
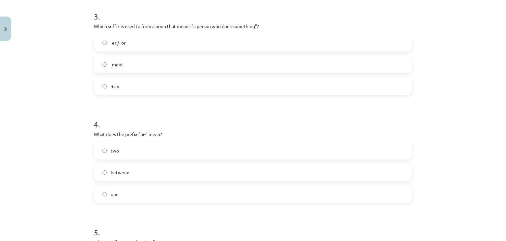
scroll to position [357, 0]
click at [131, 39] on label "-er / -or" at bounding box center [253, 42] width 317 height 16
click at [29, 124] on div "Mācību tēma: Angļu valodas i - 11. klases 1. ieskaites mācību materiāls #6 📝 To…" at bounding box center [253, 120] width 506 height 241
click at [105, 148] on label "two" at bounding box center [253, 150] width 317 height 16
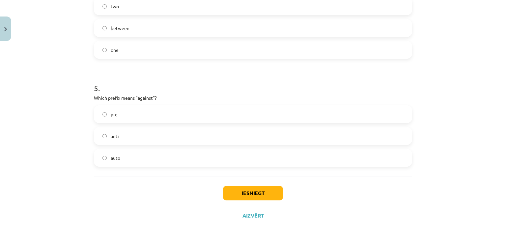
scroll to position [503, 0]
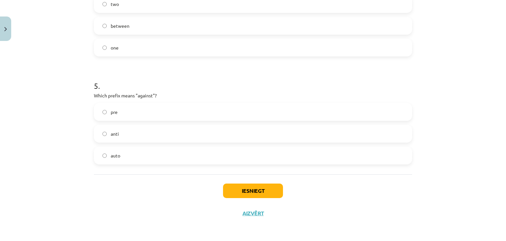
click at [119, 133] on label "anti" at bounding box center [253, 133] width 317 height 16
click at [248, 192] on button "Iesniegt" at bounding box center [253, 190] width 60 height 14
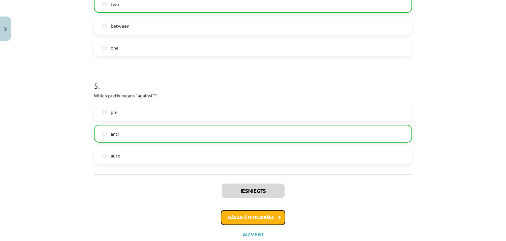
click at [265, 220] on button "Nākamā nodarbība" at bounding box center [253, 217] width 65 height 15
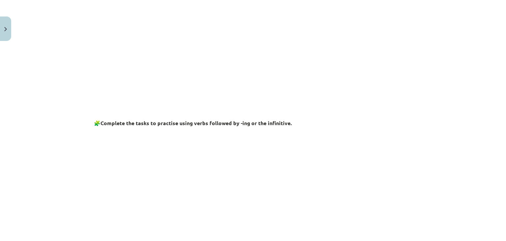
scroll to position [175, 0]
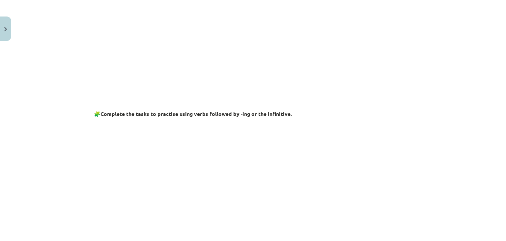
click at [36, 154] on div "Mācību tēma: Angļu valodas i - 11. klases 1. ieskaites mācību materiāls #7 📝 To…" at bounding box center [253, 120] width 506 height 241
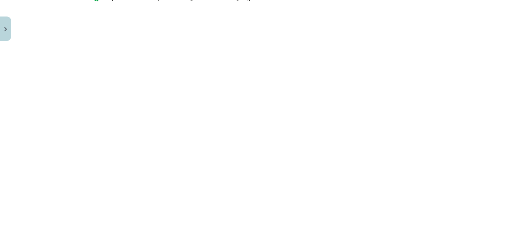
scroll to position [291, 0]
click at [51, 107] on div "Mācību tēma: Angļu valodas i - 11. klases 1. ieskaites mācību materiāls #7 📝 To…" at bounding box center [253, 120] width 506 height 241
click at [63, 100] on div "Mācību tēma: Angļu valodas i - 11. klases 1. ieskaites mācību materiāls #7 📝 To…" at bounding box center [253, 120] width 506 height 241
click at [47, 125] on div "Mācību tēma: Angļu valodas i - 11. klases 1. ieskaites mācību materiāls #7 📝 To…" at bounding box center [253, 120] width 506 height 241
click at [44, 90] on div "Mācību tēma: Angļu valodas i - 11. klases 1. ieskaites mācību materiāls #7 📝 To…" at bounding box center [253, 120] width 506 height 241
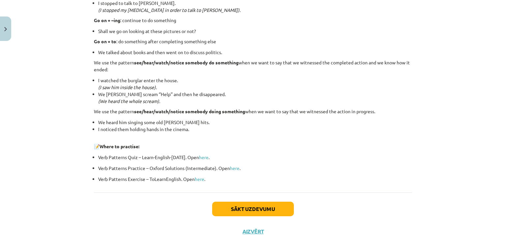
scroll to position [884, 0]
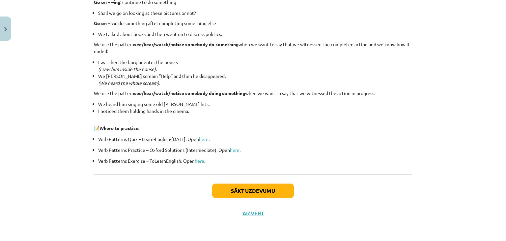
click at [255, 198] on div "Sākt uzdevumu Aizvērt" at bounding box center [253, 197] width 318 height 46
click at [257, 192] on button "Sākt uzdevumu" at bounding box center [253, 190] width 82 height 14
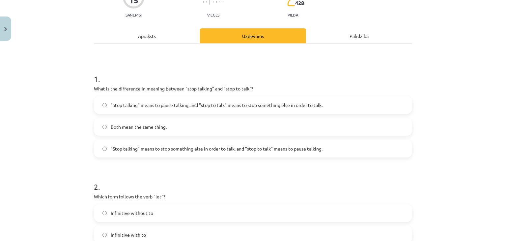
scroll to position [69, 0]
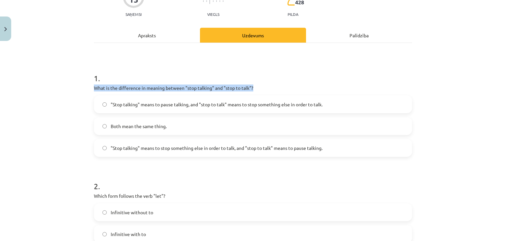
drag, startPoint x: 92, startPoint y: 87, endPoint x: 262, endPoint y: 89, distance: 169.7
click at [262, 89] on p "What is the difference in meaning between "stop talking" and "stop to talk"?" at bounding box center [253, 87] width 318 height 7
copy p "What is the difference in meaning between "stop talking" and "stop to talk"?"
click at [283, 184] on h1 "2 ." at bounding box center [253, 180] width 318 height 20
click at [298, 103] on span ""Stop talking" means to pause talking, and "stop to talk" means to stop somethi…" at bounding box center [217, 104] width 212 height 7
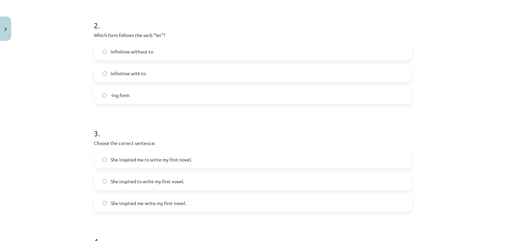
scroll to position [237, 0]
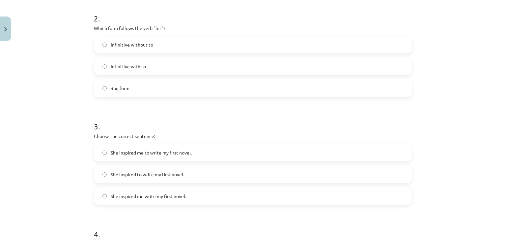
click at [137, 45] on span "Infinitive without to" at bounding box center [132, 44] width 43 height 7
click at [66, 126] on div "Mācību tēma: Angļu valodas i - 11. klases 1. ieskaites mācību materiāls #7 📝 To…" at bounding box center [253, 120] width 506 height 241
click at [140, 152] on span "She inspired me to write my first novel." at bounding box center [151, 152] width 81 height 7
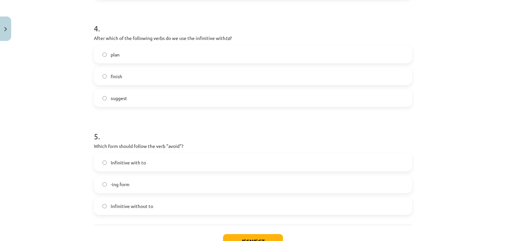
scroll to position [452, 0]
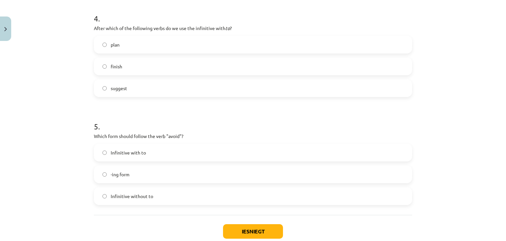
click at [113, 44] on span "plan" at bounding box center [115, 44] width 9 height 7
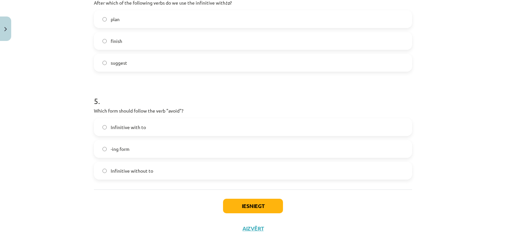
scroll to position [493, 0]
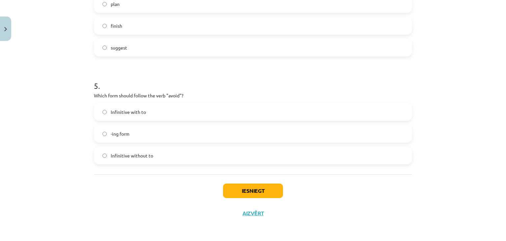
click at [123, 132] on span "-ing form" at bounding box center [120, 133] width 19 height 7
click at [235, 189] on button "Iesniegt" at bounding box center [253, 190] width 60 height 14
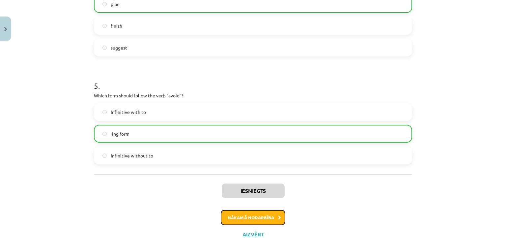
click at [260, 220] on button "Nākamā nodarbība" at bounding box center [253, 217] width 65 height 15
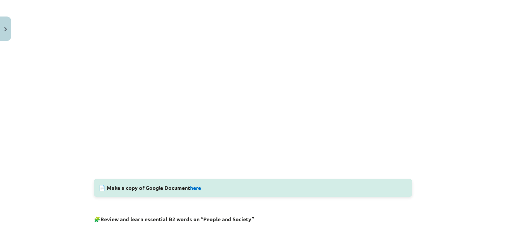
scroll to position [201, 0]
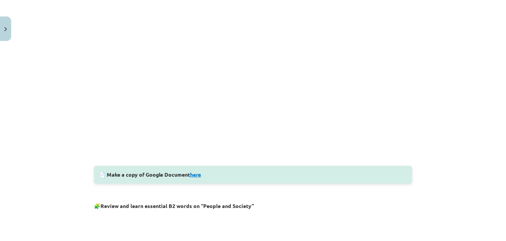
click at [198, 173] on link "here" at bounding box center [195, 174] width 11 height 7
click at [7, 146] on div "Mācību tēma: Angļu valodas i - 11. klases 1. ieskaites mācību materiāls #8 🔤 To…" at bounding box center [253, 120] width 506 height 241
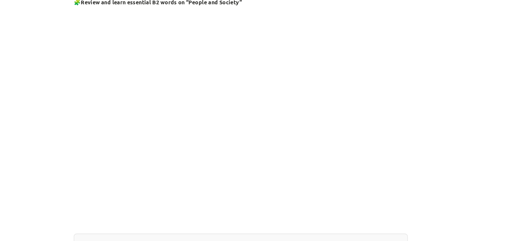
scroll to position [52, 0]
click at [76, 145] on div "Mācību tēma: Angļu valodas i - 11. klases 1. ieskaites mācību materiāls #8 🔤 To…" at bounding box center [253, 120] width 506 height 241
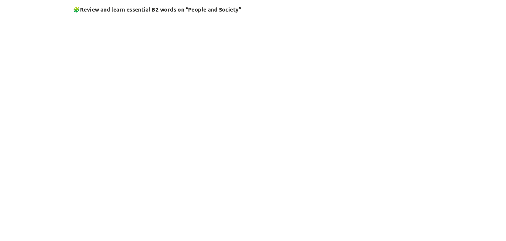
click at [44, 115] on div "Mācību tēma: Angļu valodas i - 11. klases 1. ieskaites mācību materiāls #8 🔤 To…" at bounding box center [253, 120] width 506 height 241
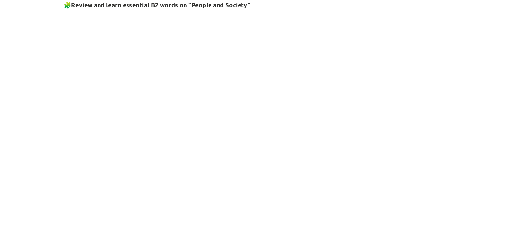
drag, startPoint x: 300, startPoint y: 194, endPoint x: 470, endPoint y: 46, distance: 225.2
click at [470, 46] on div "Mācību tēma: Angļu valodas i - 11. klases 1. ieskaites mācību materiāls #8 🔤 To…" at bounding box center [253, 120] width 506 height 241
